Goal: Find contact information: Obtain details needed to contact an individual or organization

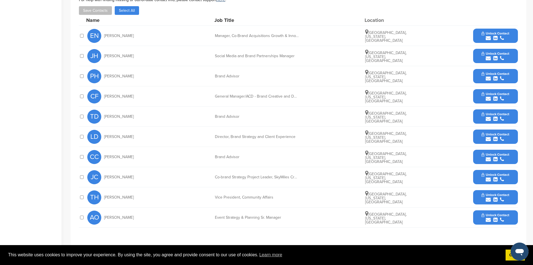
scroll to position [224, 0]
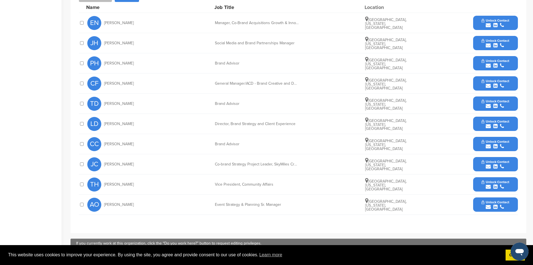
drag, startPoint x: 133, startPoint y: 138, endPoint x: 103, endPoint y: 139, distance: 29.4
click at [103, 139] on div "CC [PERSON_NAME]" at bounding box center [118, 144] width 62 height 14
copy span "Chastity Crosby"
click at [489, 139] on span "Unlock Contact" at bounding box center [496, 141] width 28 height 4
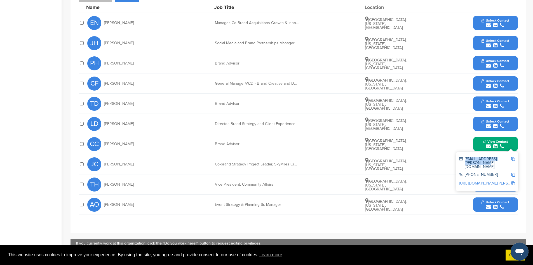
drag, startPoint x: 509, startPoint y: 152, endPoint x: 465, endPoint y: 152, distance: 44.2
click at [465, 157] on div "chastity.crosby@delta.com" at bounding box center [486, 163] width 52 height 12
copy div "chastity.crosby@delta.com"
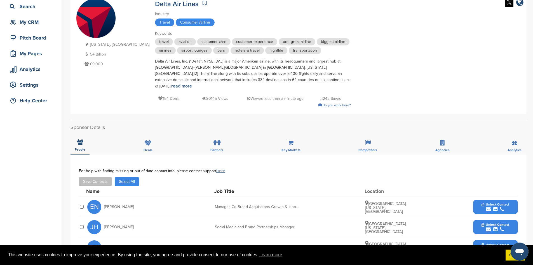
scroll to position [0, 0]
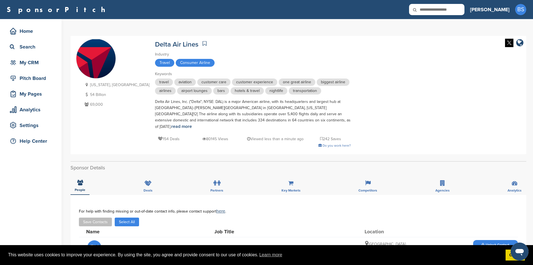
click at [456, 9] on input "text" at bounding box center [436, 9] width 55 height 11
type input "*"
type input "**********"
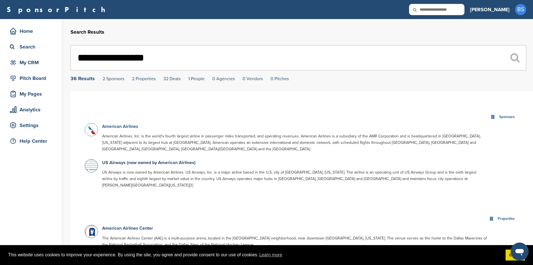
click at [123, 129] on link "American Airlines" at bounding box center [120, 127] width 36 height 6
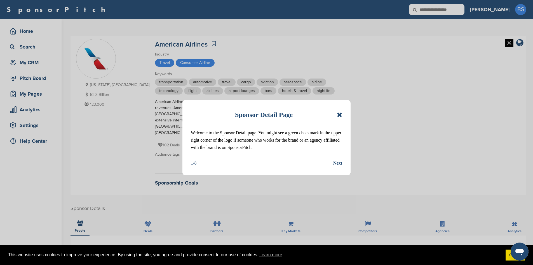
click at [341, 116] on icon at bounding box center [339, 114] width 5 height 7
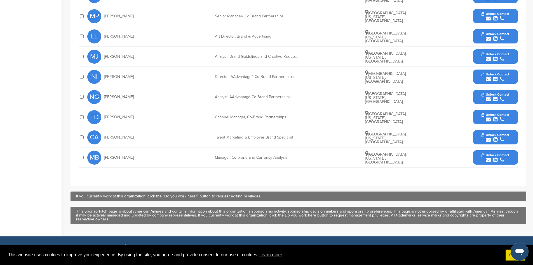
scroll to position [252, 0]
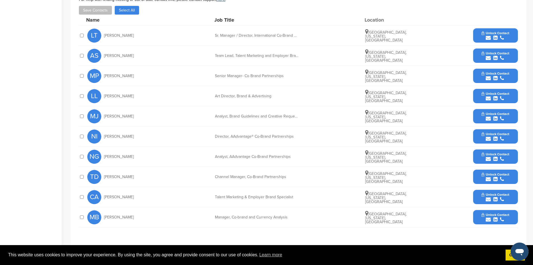
click at [492, 35] on div "submit" at bounding box center [496, 37] width 28 height 5
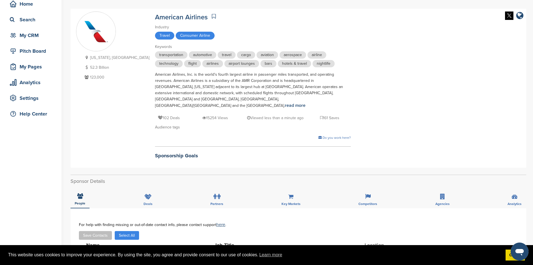
scroll to position [0, 0]
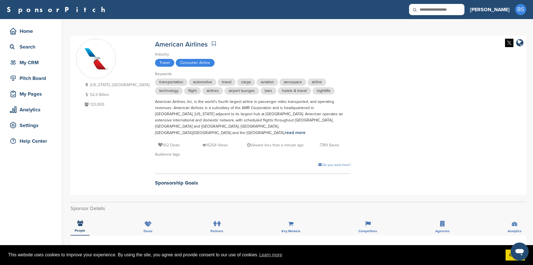
click at [465, 10] on input "text" at bounding box center [436, 9] width 55 height 11
type input "*"
type input "*******"
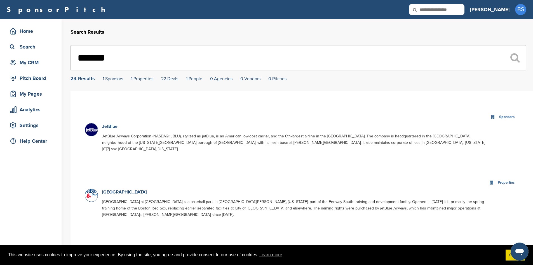
click at [111, 127] on link "JetBlue" at bounding box center [109, 127] width 15 height 6
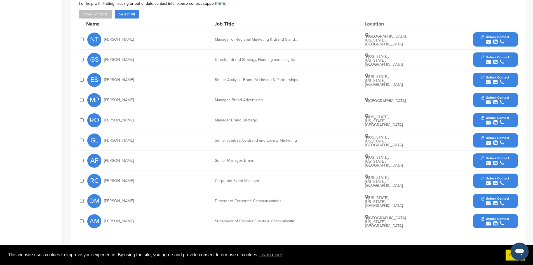
scroll to position [252, 0]
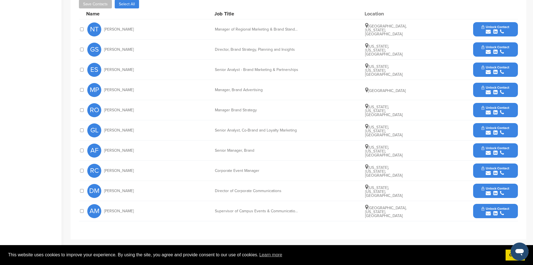
click at [245, 68] on div "Senior Analyst - Brand Marketing & Partnerships" at bounding box center [257, 70] width 84 height 4
click at [295, 27] on div "Manager of Regional Marketing & Brand Standards" at bounding box center [257, 29] width 84 height 4
click at [293, 27] on div "Manager of Regional Marketing & Brand Standards" at bounding box center [257, 29] width 84 height 4
click at [491, 190] on div "submit" at bounding box center [496, 192] width 28 height 5
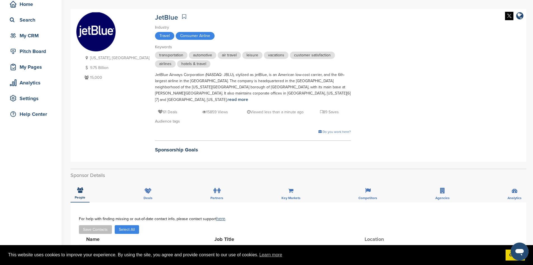
scroll to position [0, 0]
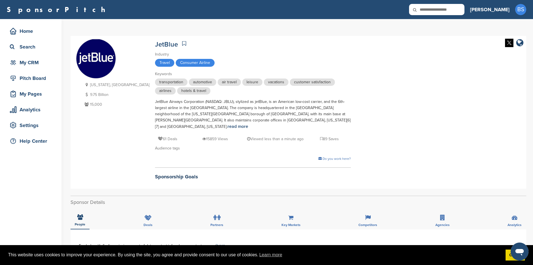
click at [465, 11] on input "text" at bounding box center [436, 9] width 55 height 11
